Goal: Use online tool/utility: Utilize a website feature to perform a specific function

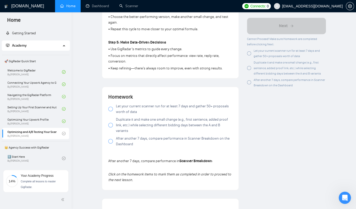
scroll to position [101, 0]
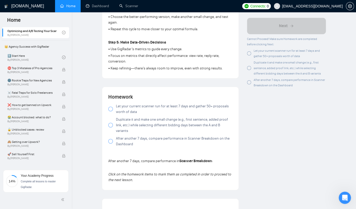
click at [115, 61] on p "• Focus on metrics that directly affect performance: view rate, reply rate, con…" at bounding box center [170, 58] width 124 height 11
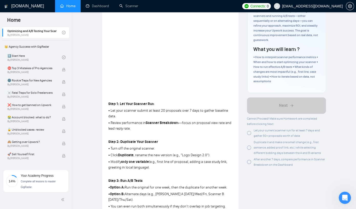
scroll to position [0, 0]
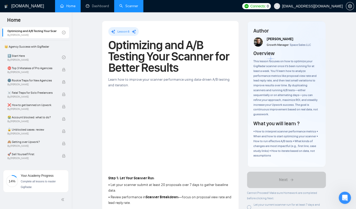
click at [125, 6] on link "Scanner" at bounding box center [128, 6] width 19 height 4
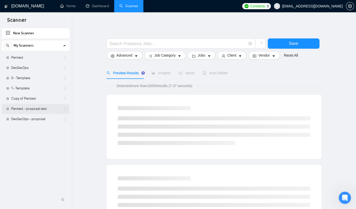
click at [34, 111] on link "Pentest - proposal test" at bounding box center [35, 109] width 49 height 10
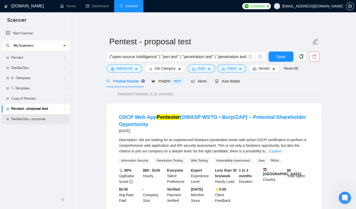
click at [25, 117] on link "DevSecOps - proposal" at bounding box center [35, 119] width 49 height 10
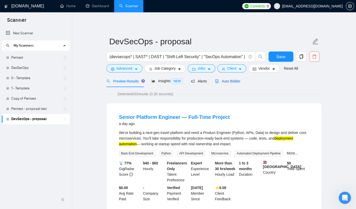
click at [235, 81] on span "Auto Bidder" at bounding box center [227, 81] width 25 height 4
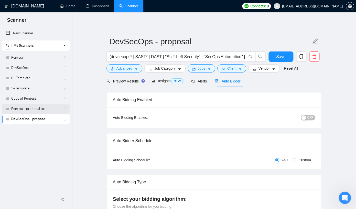
click at [24, 112] on link "Pentest - proposal test" at bounding box center [35, 109] width 49 height 10
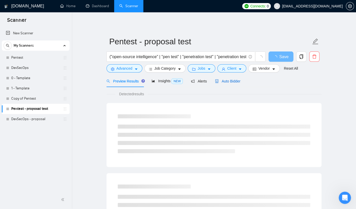
click at [228, 80] on span "Auto Bidder" at bounding box center [227, 81] width 25 height 4
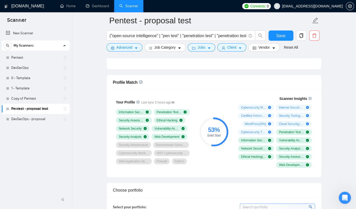
scroll to position [318, 0]
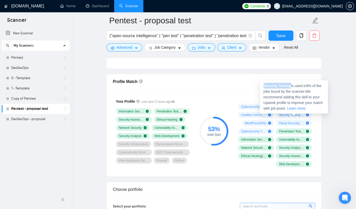
drag, startPoint x: 293, startPoint y: 86, endPoint x: 262, endPoint y: 85, distance: 30.7
click at [262, 85] on div "Security Testing is used in 9 % of the jobs found by the scanner. We recommend …" at bounding box center [294, 96] width 68 height 33
copy strong "Security Testing"
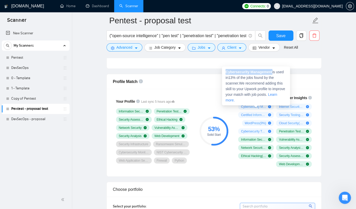
drag, startPoint x: 275, startPoint y: 73, endPoint x: 223, endPoint y: 72, distance: 51.7
click at [223, 72] on div "Cybersecurity Management is used in 13 % of the jobs found by the scanner. We r…" at bounding box center [256, 85] width 68 height 39
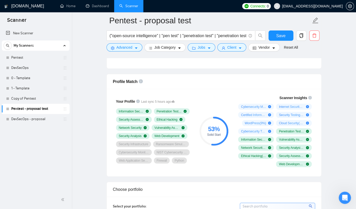
copy strong "Cybersecurity Management"
click at [229, 79] on div "Profile Match" at bounding box center [214, 81] width 202 height 15
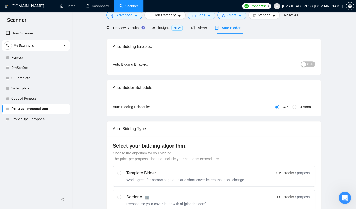
scroll to position [0, 0]
